Goal: Task Accomplishment & Management: Manage account settings

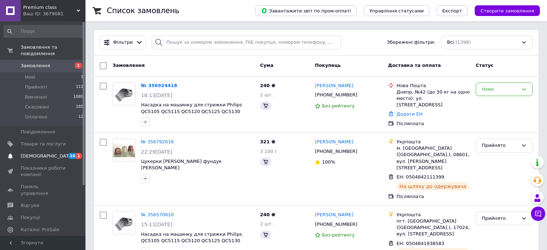
click at [30, 153] on span "[DEMOGRAPHIC_DATA]" at bounding box center [47, 156] width 53 height 6
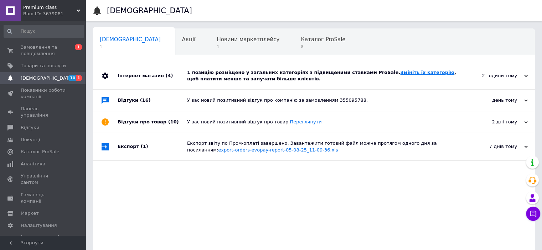
click at [400, 73] on link "Змініть їх категорію" at bounding box center [427, 72] width 54 height 5
